Goal: Task Accomplishment & Management: Use online tool/utility

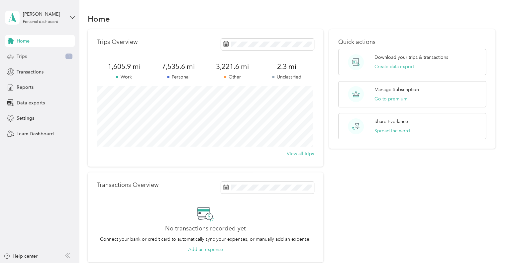
click at [31, 57] on div "Trips 1" at bounding box center [40, 56] width 70 height 12
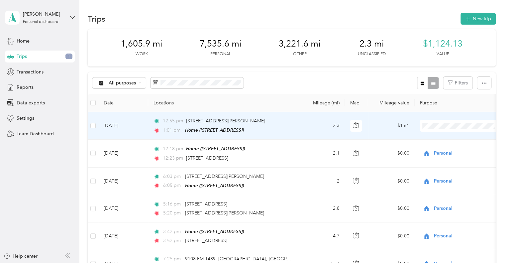
click at [437, 152] on li "Personal" at bounding box center [461, 149] width 82 height 12
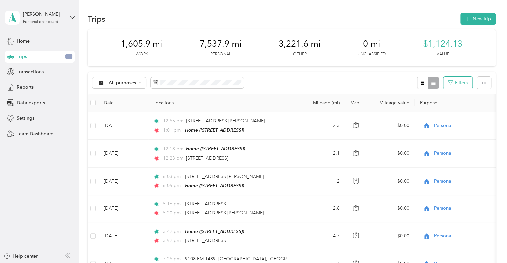
click at [454, 81] on button "Filters" at bounding box center [457, 83] width 29 height 12
click at [377, 81] on div "All purposes Filters" at bounding box center [292, 83] width 408 height 22
click at [30, 91] on div "Reports" at bounding box center [40, 87] width 70 height 12
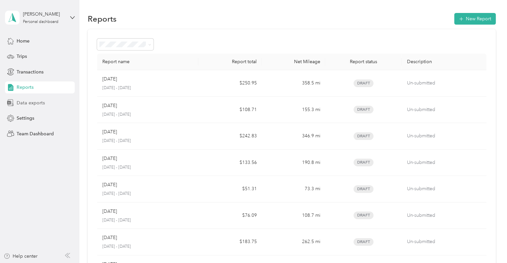
click at [33, 103] on span "Data exports" at bounding box center [31, 102] width 28 height 7
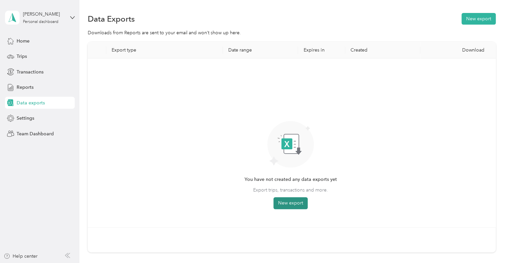
click at [293, 202] on button "New export" at bounding box center [290, 203] width 34 height 12
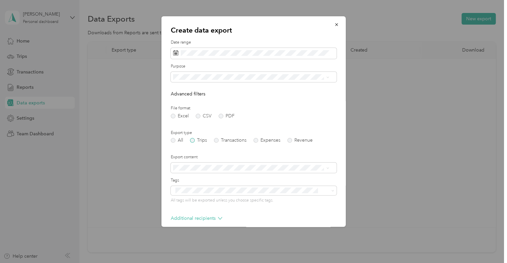
click at [194, 141] on label "Trips" at bounding box center [198, 140] width 17 height 5
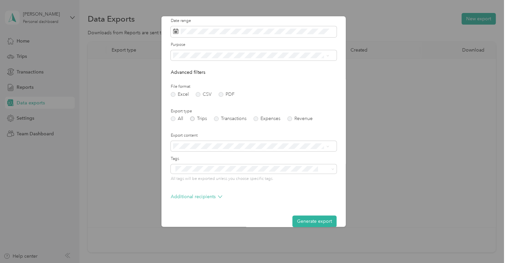
scroll to position [31, 0]
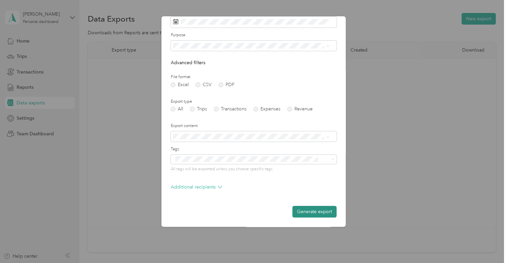
click at [298, 210] on button "Generate export" at bounding box center [314, 212] width 44 height 12
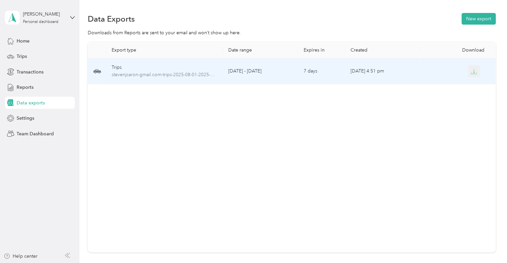
click at [473, 71] on icon "button" at bounding box center [474, 71] width 2 height 4
